Goal: Find specific page/section: Find specific page/section

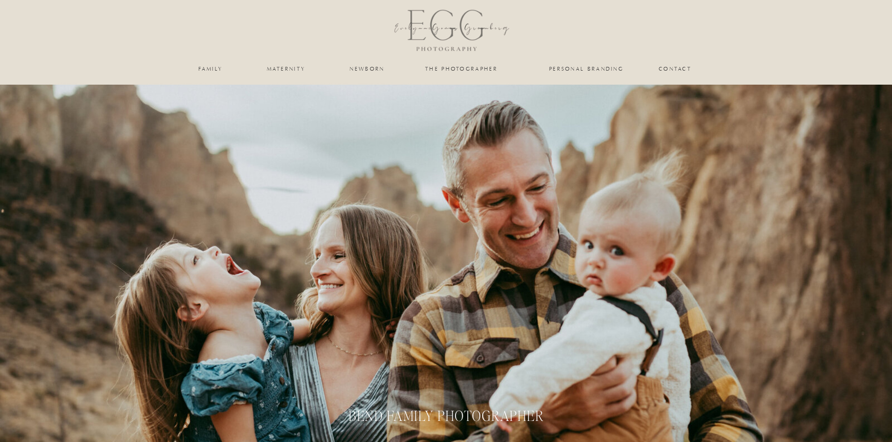
click at [678, 68] on nav "Contact" at bounding box center [675, 69] width 33 height 6
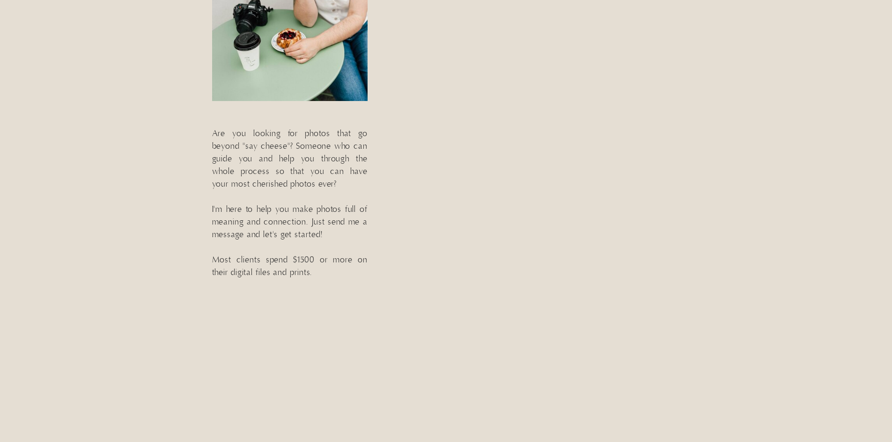
scroll to position [242, 0]
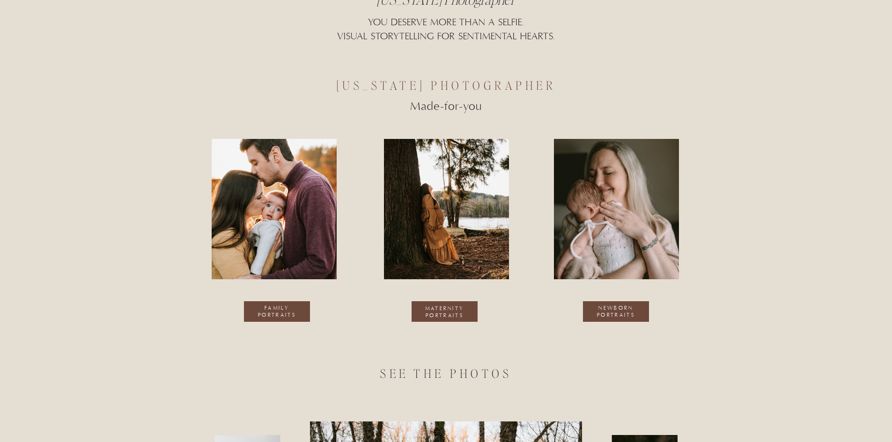
scroll to position [406, 0]
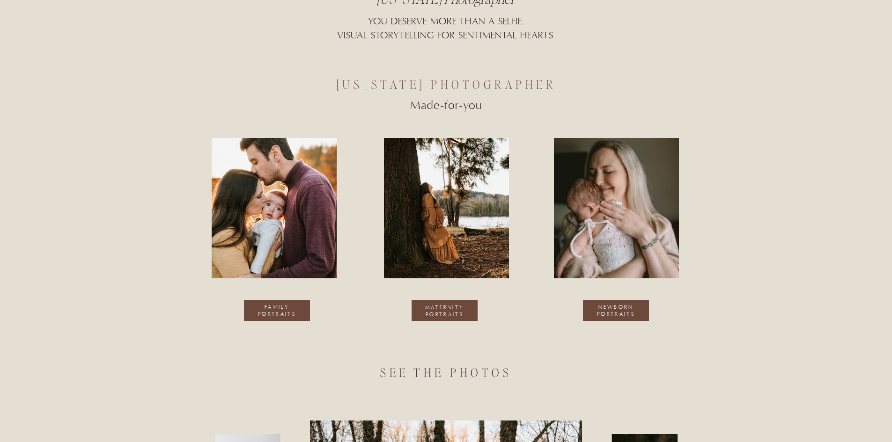
click at [277, 311] on p "family portraits" at bounding box center [277, 311] width 52 height 15
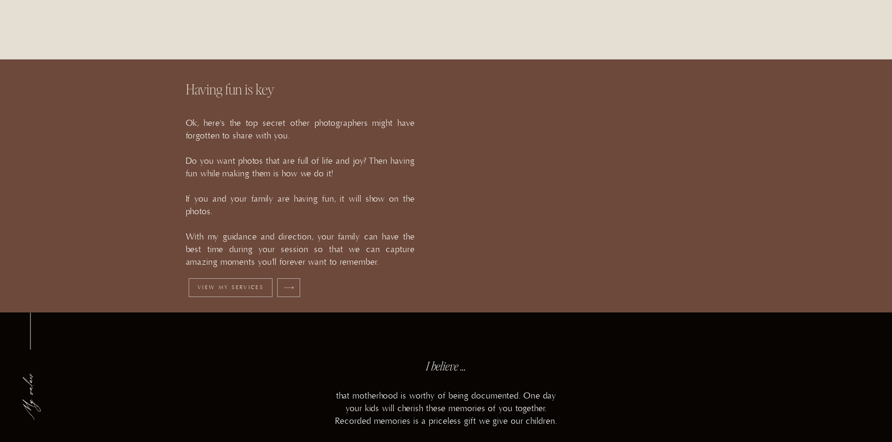
scroll to position [1009, 0]
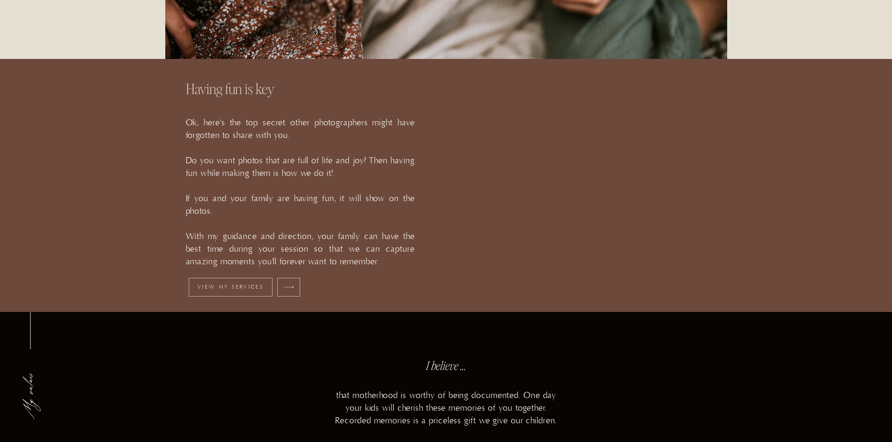
click at [448, 224] on div "Contact the photographer maternity newborn family personal branding ...but watc…" at bounding box center [446, 339] width 892 height 2697
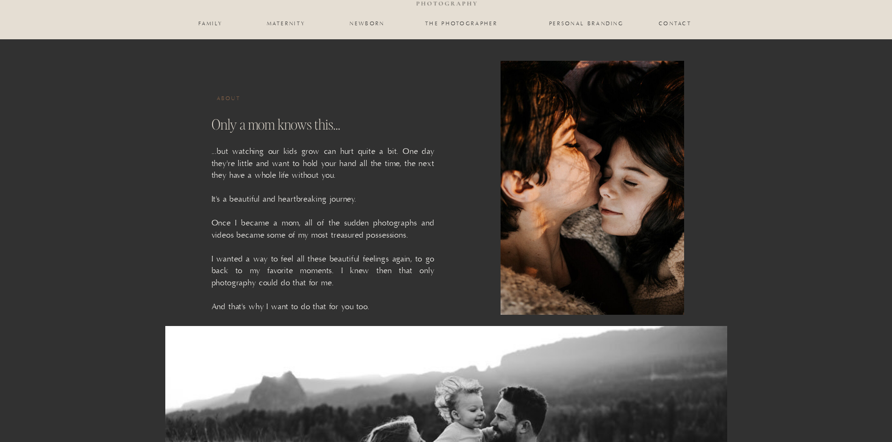
scroll to position [0, 0]
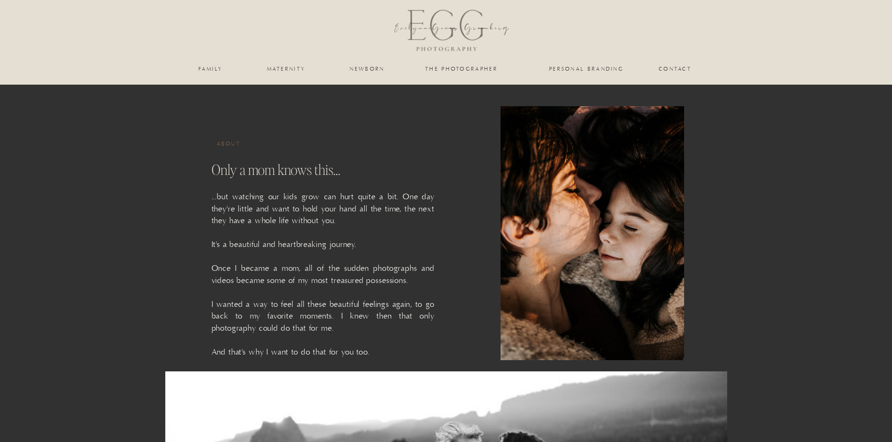
click at [207, 68] on nav "family" at bounding box center [211, 69] width 38 height 6
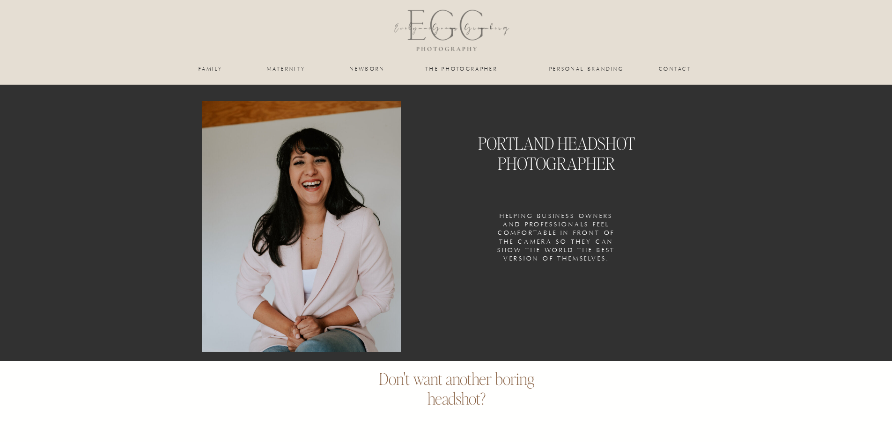
click at [207, 67] on nav "family" at bounding box center [211, 69] width 38 height 6
